Goal: Transaction & Acquisition: Purchase product/service

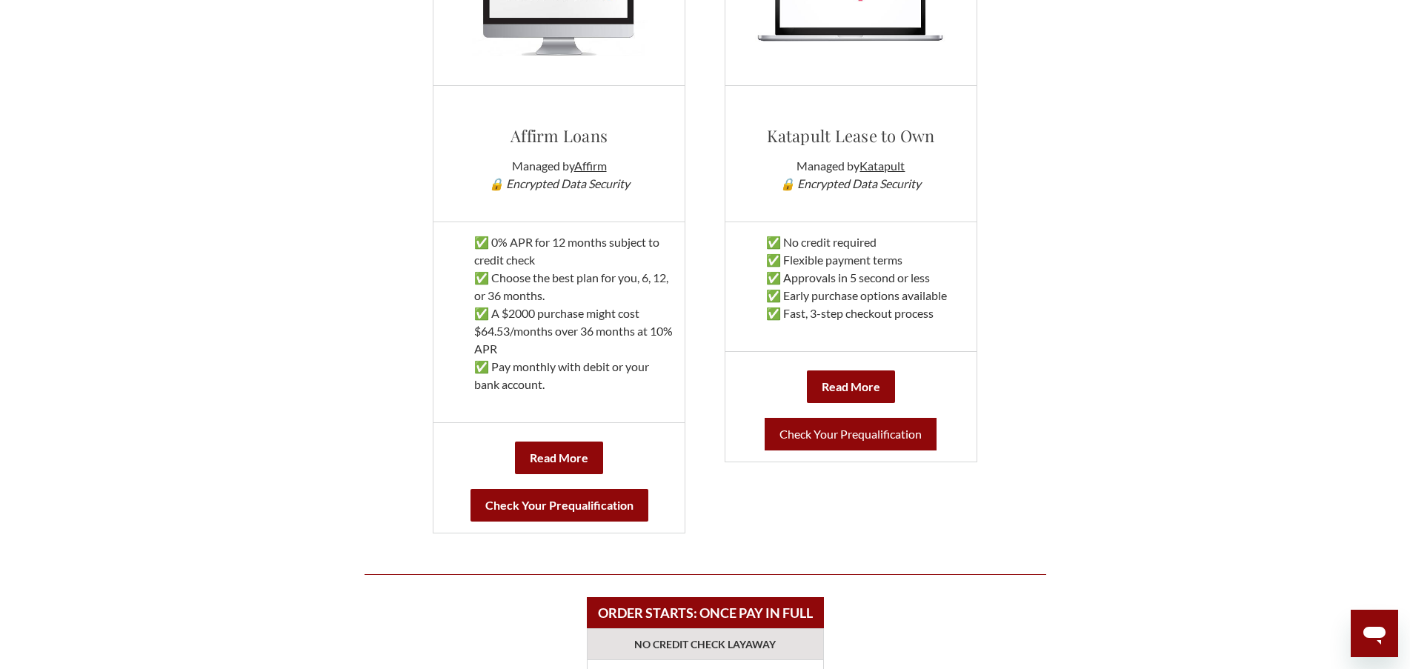
scroll to position [889, 0]
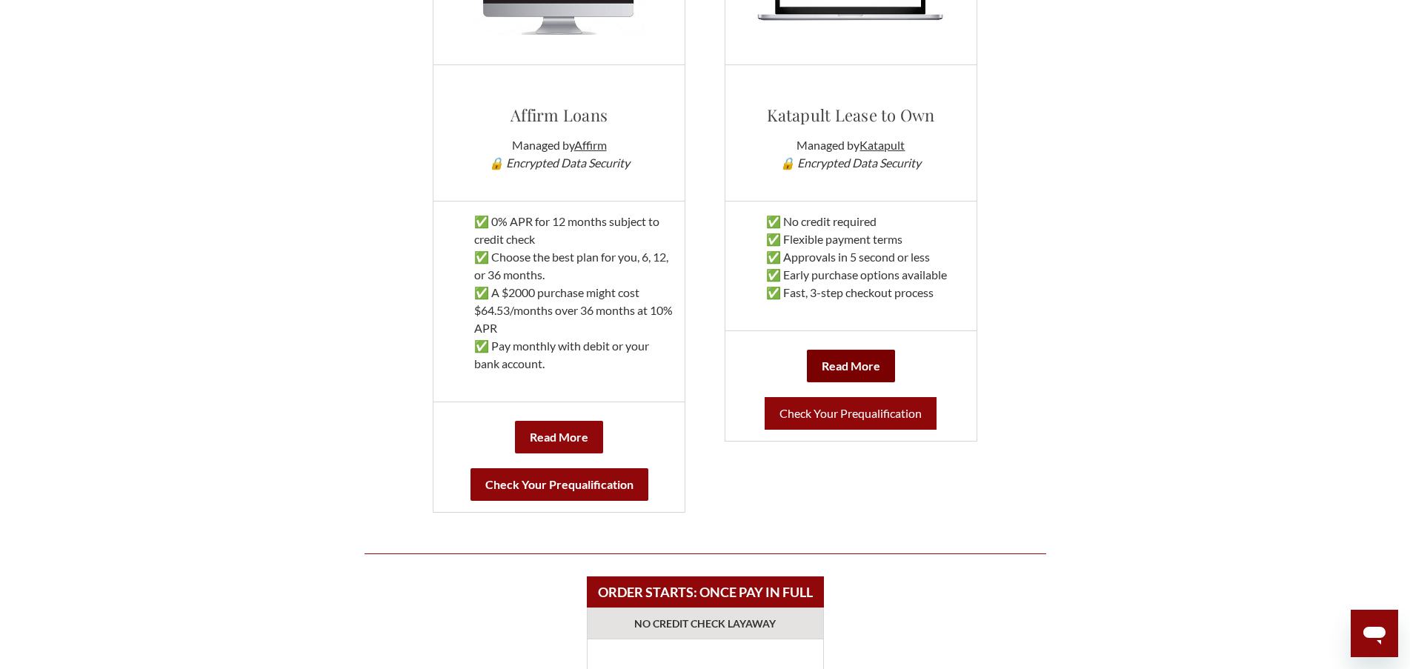
click at [845, 363] on b "Read More" at bounding box center [851, 366] width 59 height 14
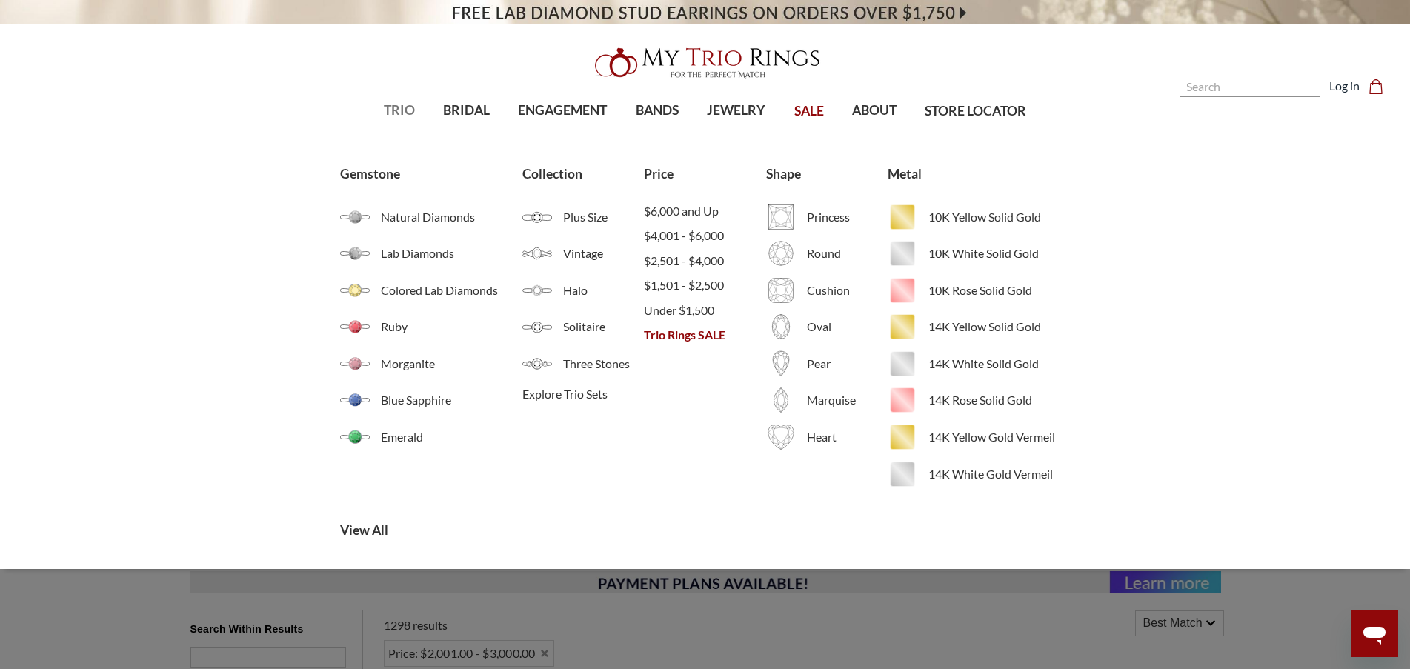
click at [399, 100] on link "TRIO" at bounding box center [399, 111] width 59 height 48
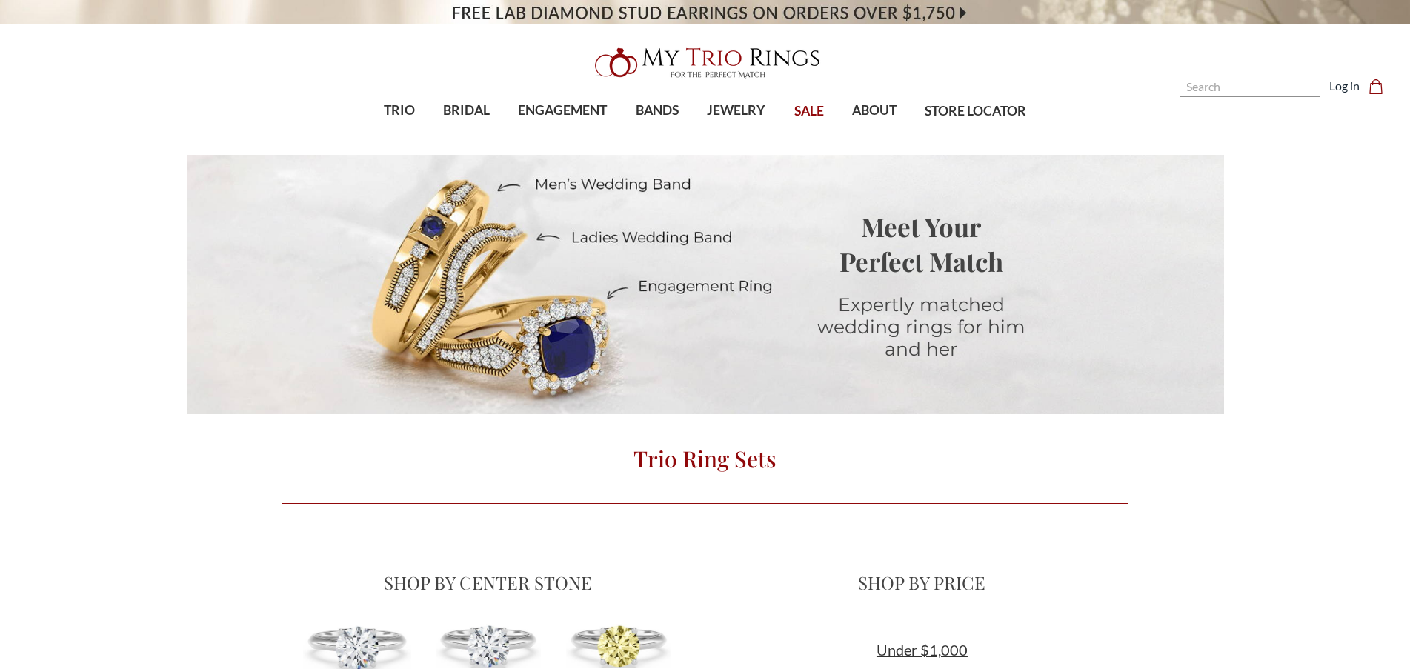
click at [769, 56] on img at bounding box center [705, 62] width 237 height 47
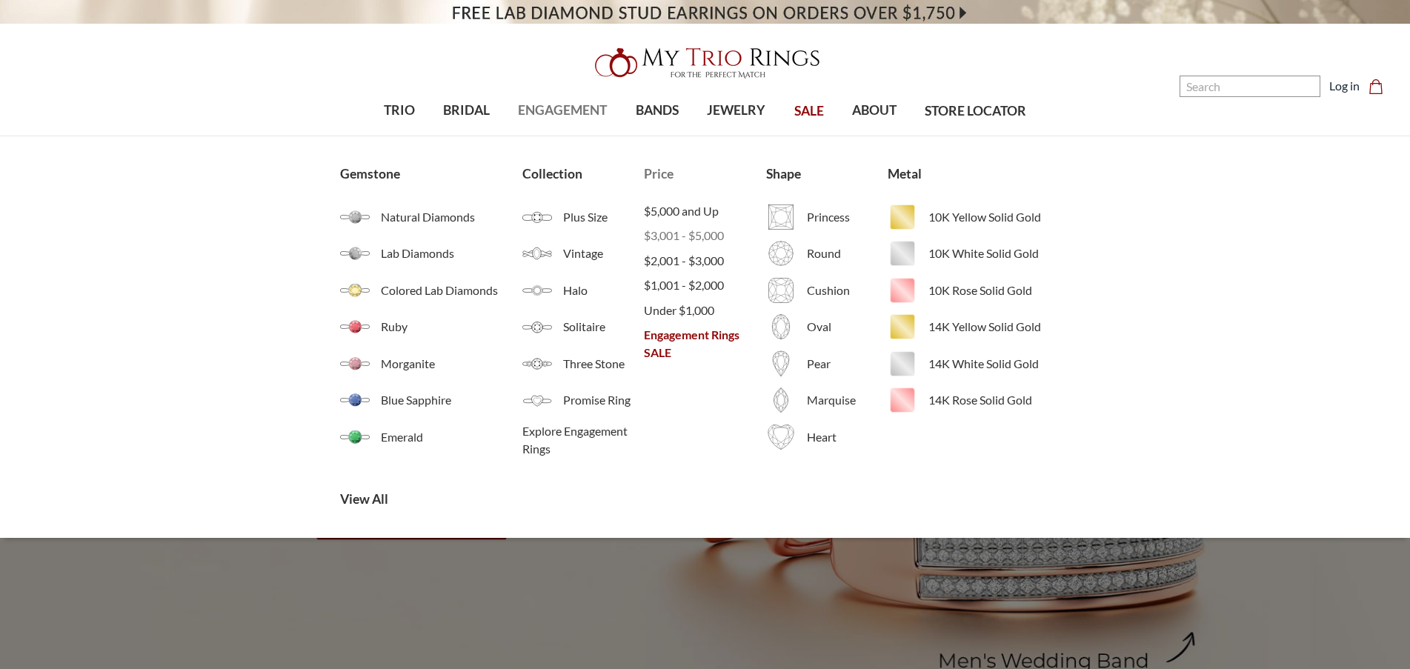
click at [674, 233] on span "$3,001 - $5,000" at bounding box center [704, 236] width 121 height 18
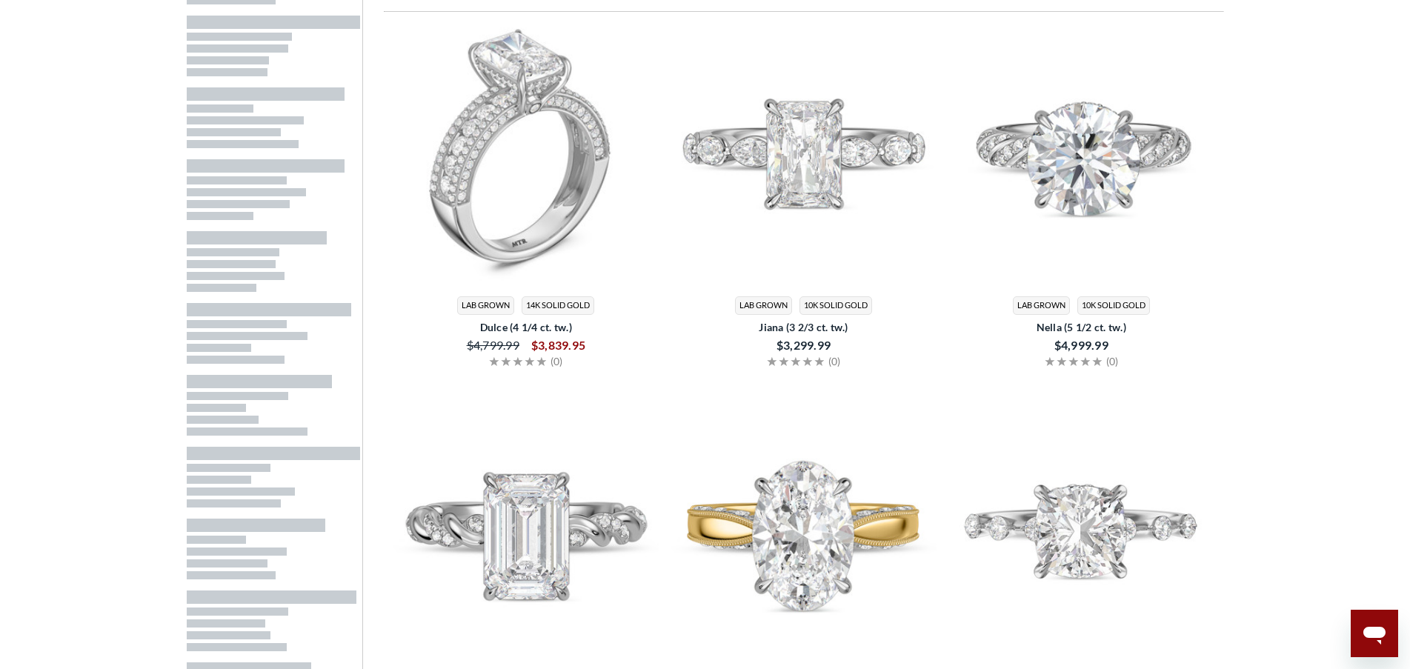
click at [838, 177] on img at bounding box center [803, 154] width 266 height 266
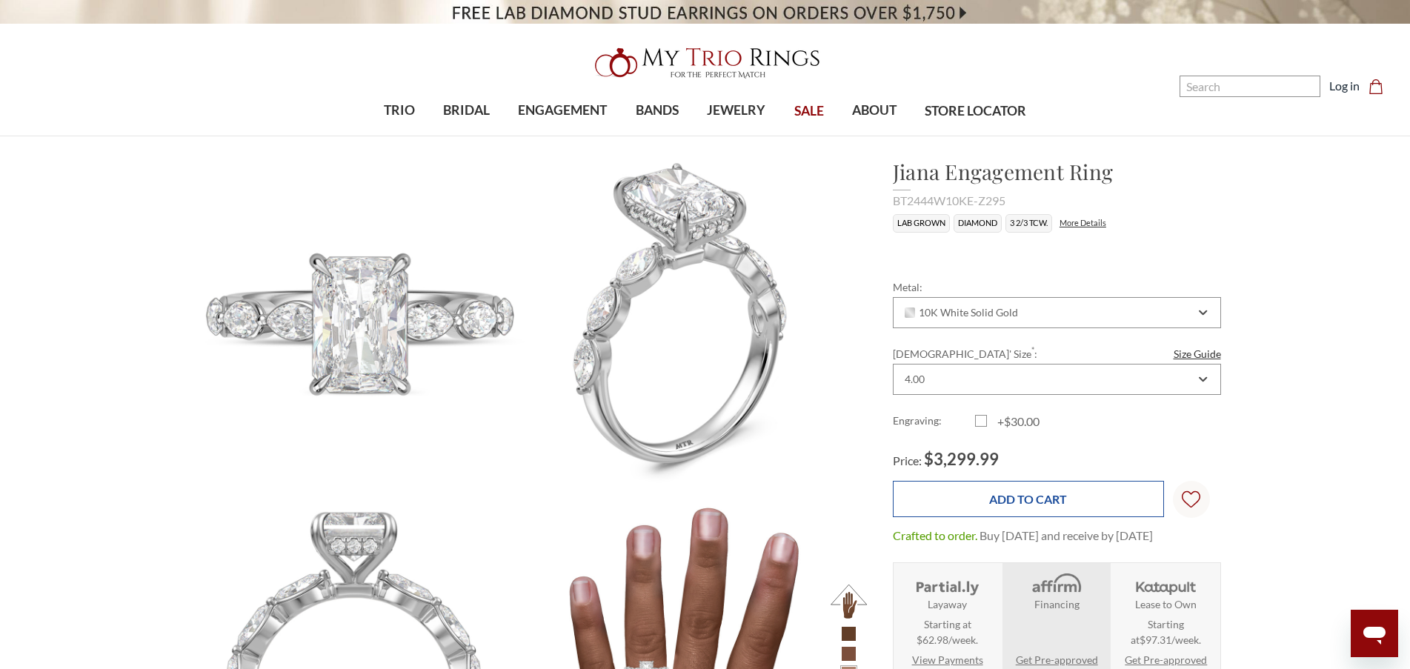
click at [1005, 495] on input "Add to Cart" at bounding box center [1028, 499] width 271 height 36
type input "Add to Cart"
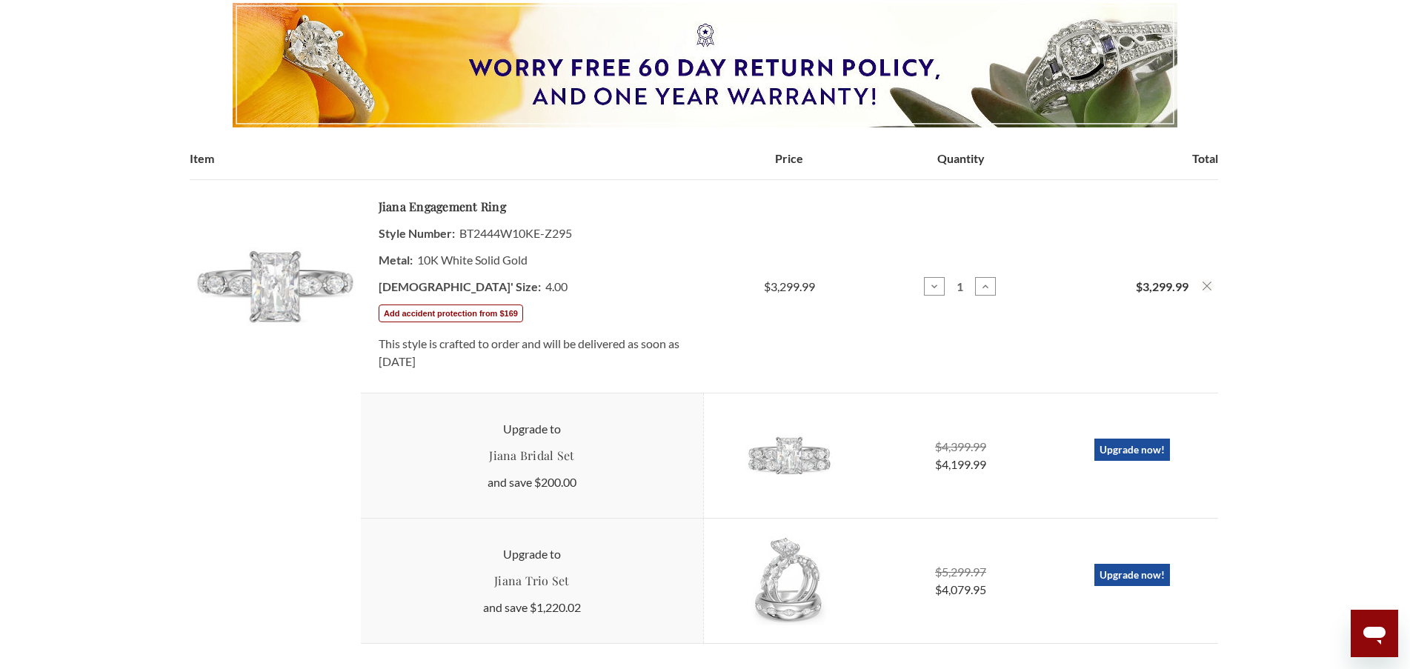
drag, startPoint x: 396, startPoint y: 233, endPoint x: 627, endPoint y: 376, distance: 270.8
click at [627, 376] on td "Jiana Engagement Ring Style Number: BT2444W10KE-Z295 Metal: 10K White Solid Gol…" at bounding box center [532, 286] width 343 height 213
drag, startPoint x: 627, startPoint y: 376, endPoint x: 676, endPoint y: 373, distance: 48.9
click at [627, 376] on td "Jiana Engagement Ring Style Number: BT2444W10KE-Z295 Metal: 10K White Solid Gol…" at bounding box center [532, 286] width 343 height 213
click at [567, 247] on dd "10K White Solid Gold" at bounding box center [532, 260] width 307 height 27
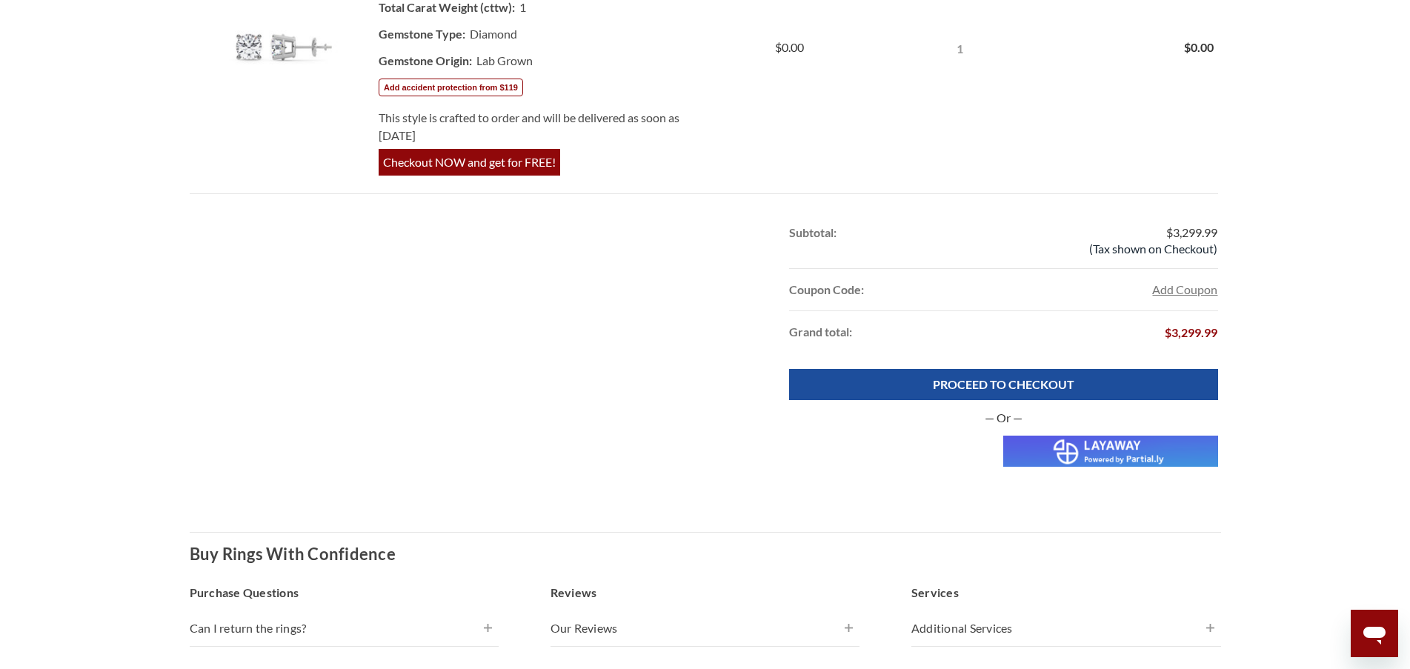
scroll to position [1111, 0]
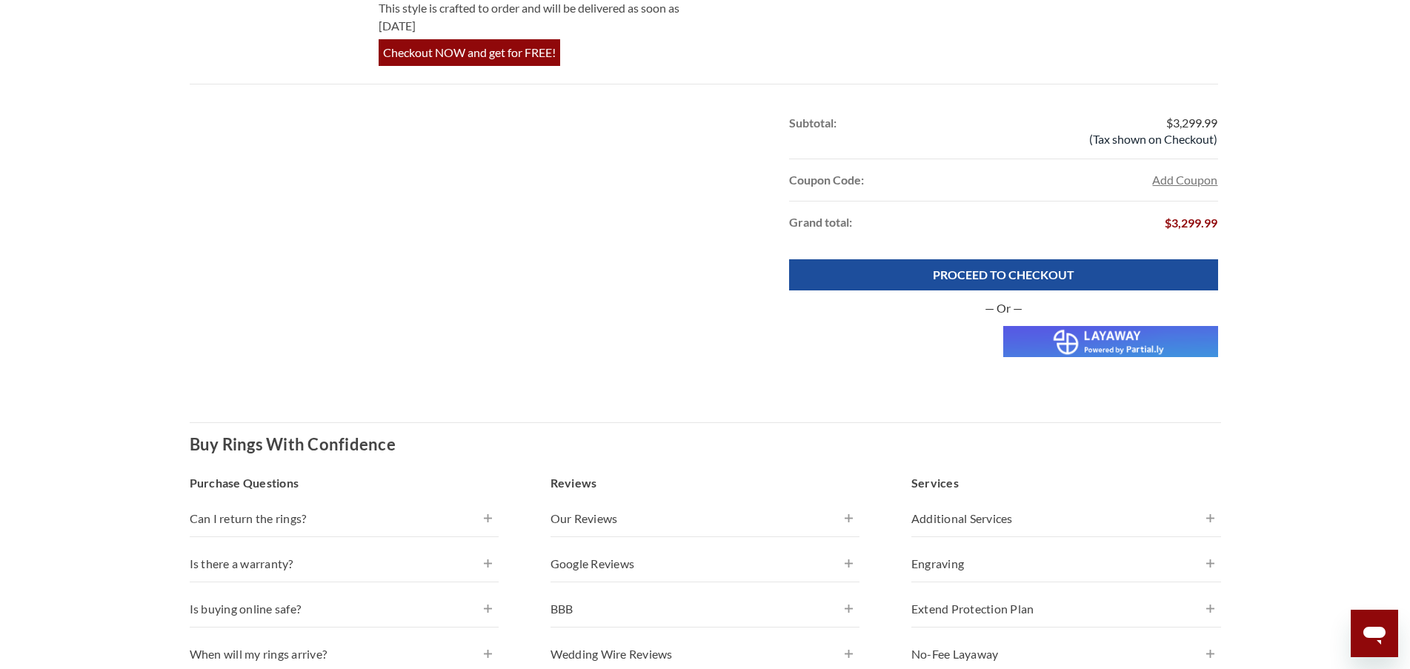
click at [1068, 351] on img at bounding box center [1110, 341] width 214 height 31
